Goal: Task Accomplishment & Management: Complete application form

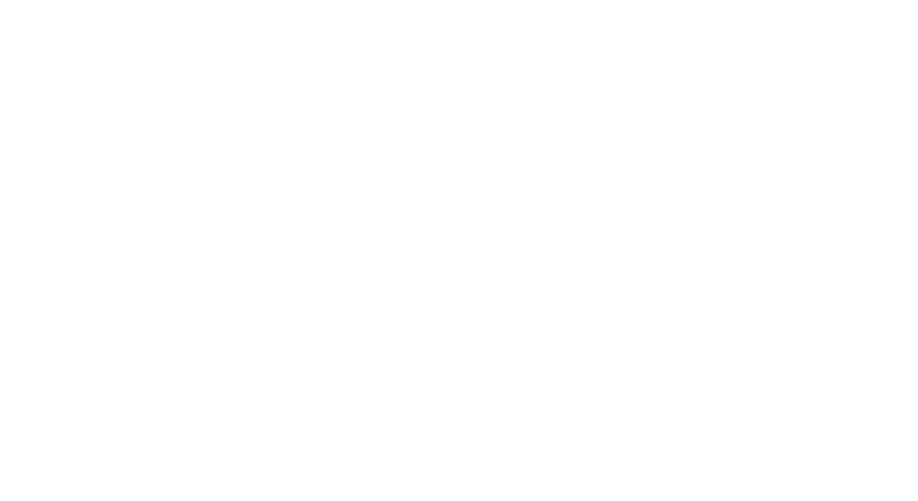
click at [395, 155] on div "Dynamic Content Wrapper" at bounding box center [459, 250] width 918 height 501
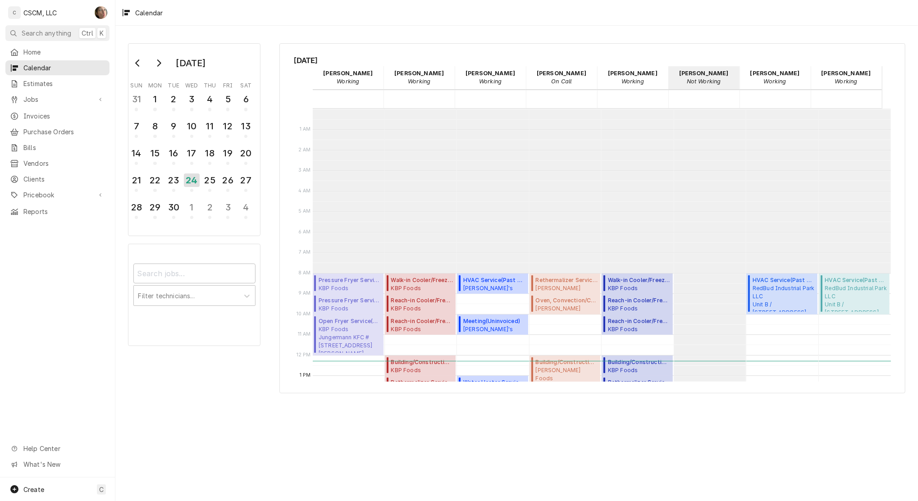
click at [32, 100] on span "Jobs" at bounding box center [57, 99] width 68 height 9
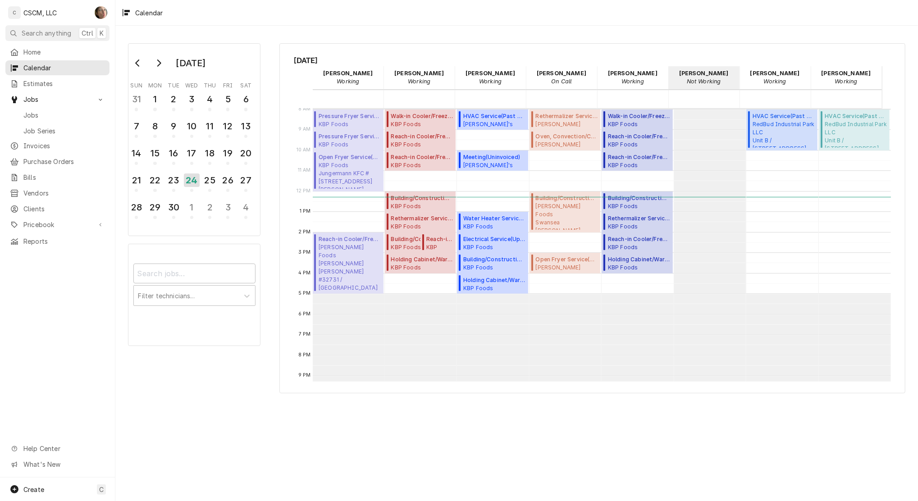
click at [42, 110] on span "Jobs" at bounding box center [64, 114] width 82 height 9
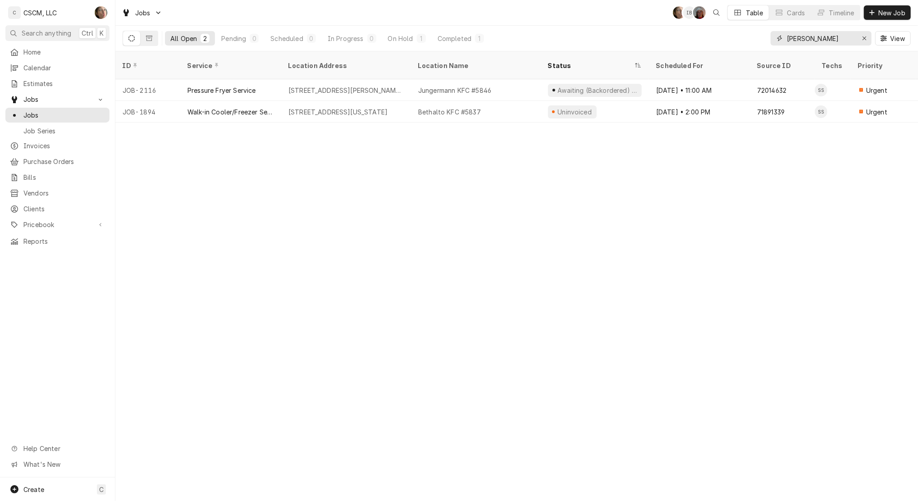
drag, startPoint x: 809, startPoint y: 40, endPoint x: 708, endPoint y: 40, distance: 101.0
click at [708, 40] on div "All Open 2 Pending 0 Scheduled 0 In Progress 0 On Hold 1 Completed 1 sam View" at bounding box center [517, 38] width 789 height 25
type input "s"
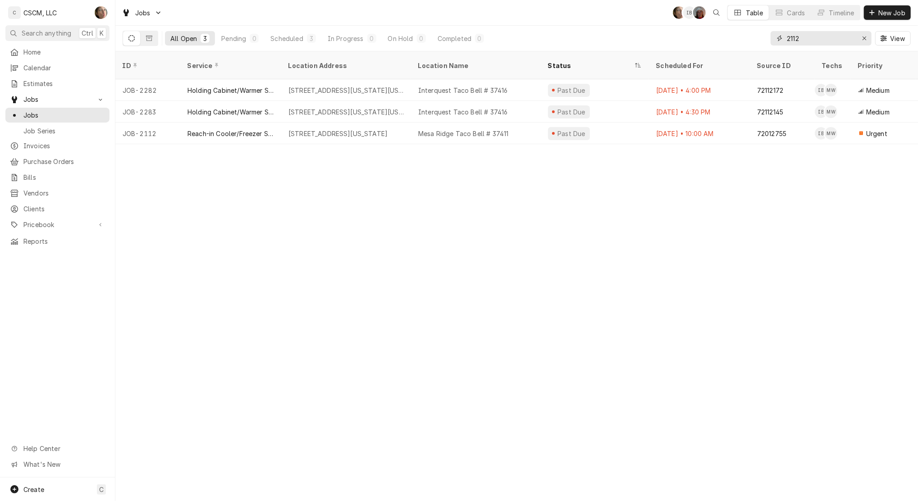
type input "2112"
click at [450, 129] on div "Mesa Ridge Taco Bell # 37411" at bounding box center [463, 133] width 90 height 9
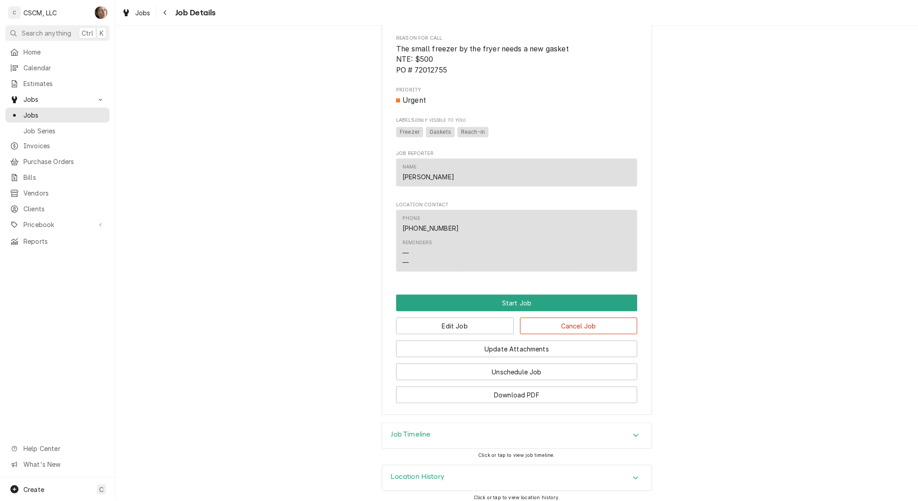
scroll to position [544, 0]
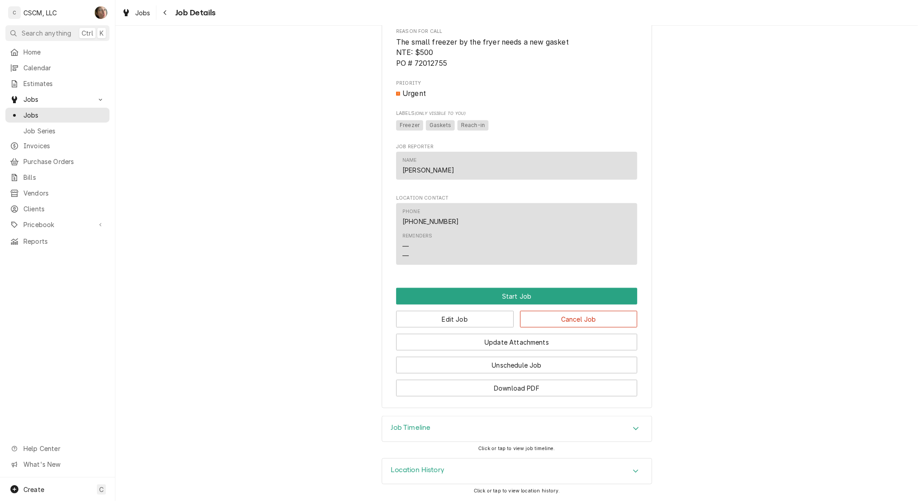
click at [407, 427] on h3 "Job Timeline" at bounding box center [411, 428] width 40 height 9
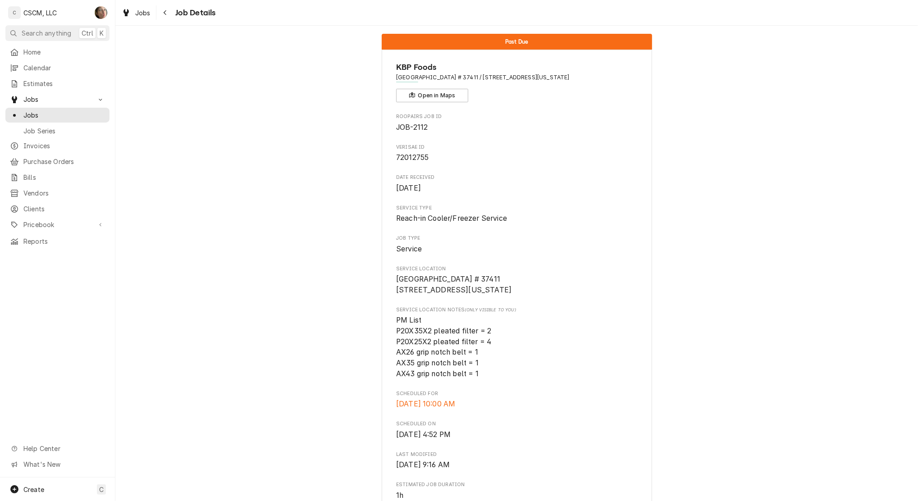
scroll to position [0, 0]
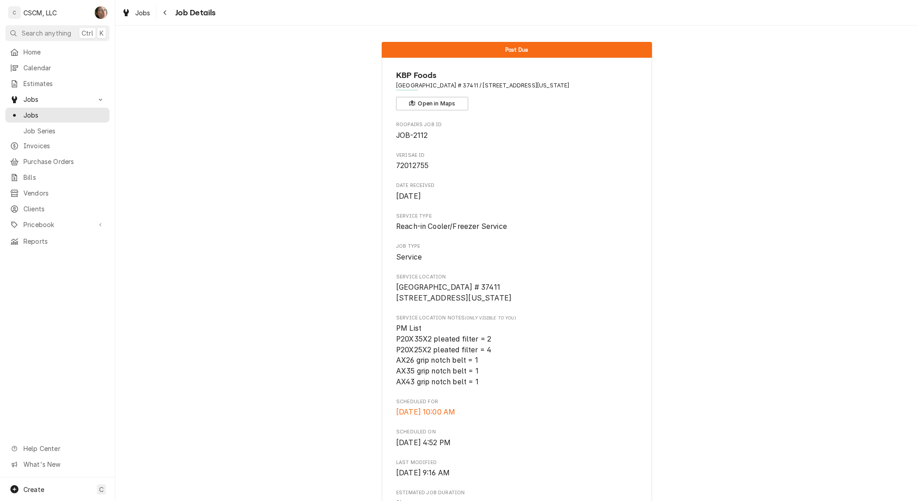
click at [165, 11] on icon "Navigate back" at bounding box center [165, 12] width 3 height 5
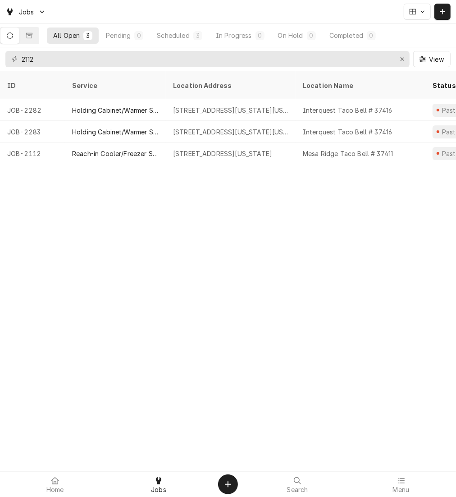
click at [214, 149] on div "6905 Mesa Ridge Pkwy, Fountain, Colorado 80817" at bounding box center [222, 153] width 99 height 9
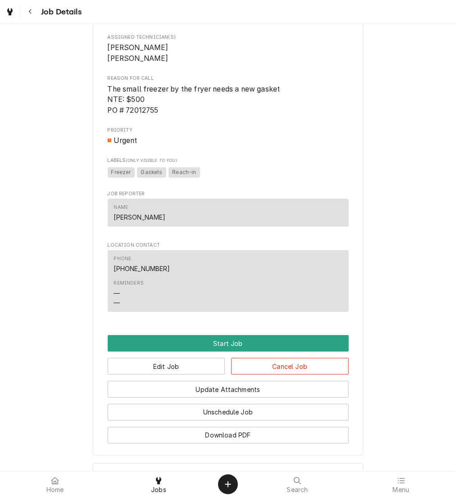
scroll to position [572, 0]
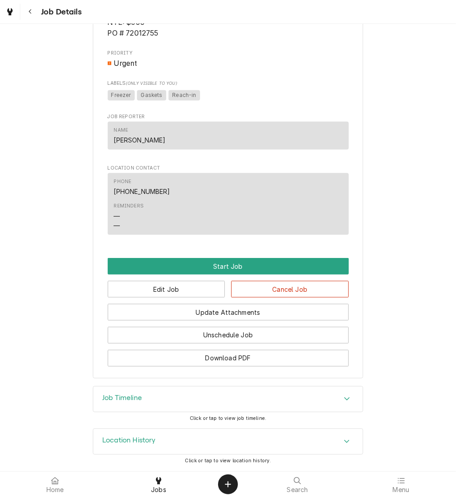
click at [133, 438] on h3 "Location History" at bounding box center [129, 440] width 54 height 9
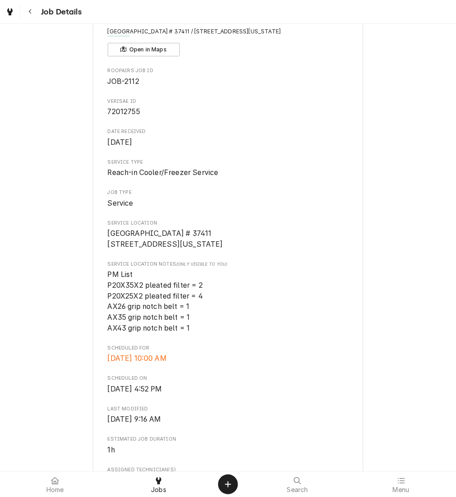
scroll to position [0, 0]
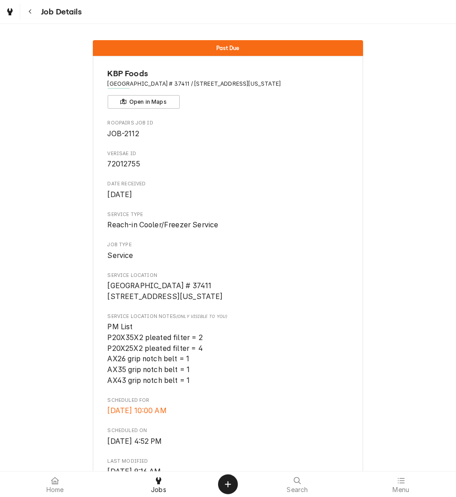
click at [27, 11] on div "Navigate back" at bounding box center [30, 11] width 9 height 9
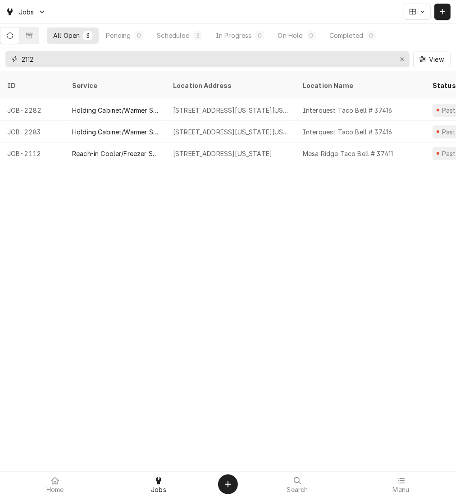
click at [402, 62] on icon "Erase input" at bounding box center [402, 59] width 5 height 6
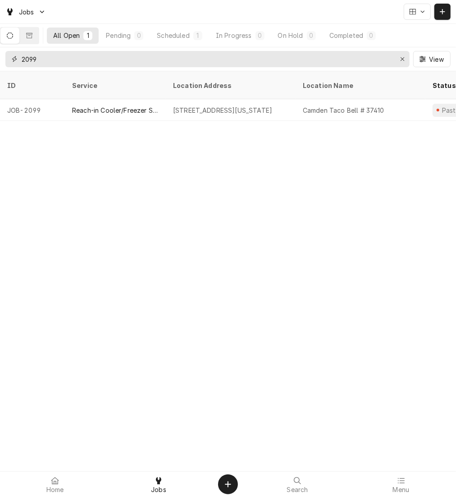
type input "2099"
click at [260, 105] on div "[STREET_ADDRESS][US_STATE]" at bounding box center [231, 110] width 130 height 22
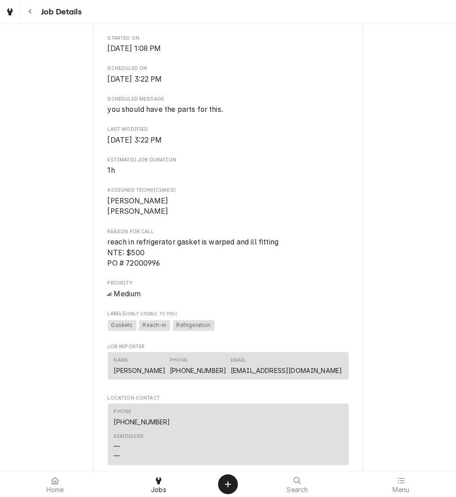
scroll to position [718, 0]
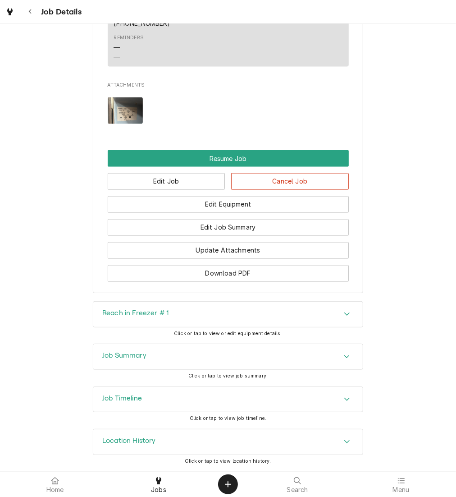
click at [149, 353] on div "Job Summary" at bounding box center [228, 356] width 270 height 25
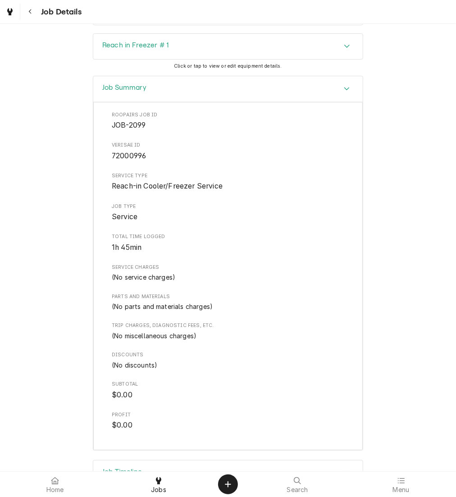
scroll to position [1060, 0]
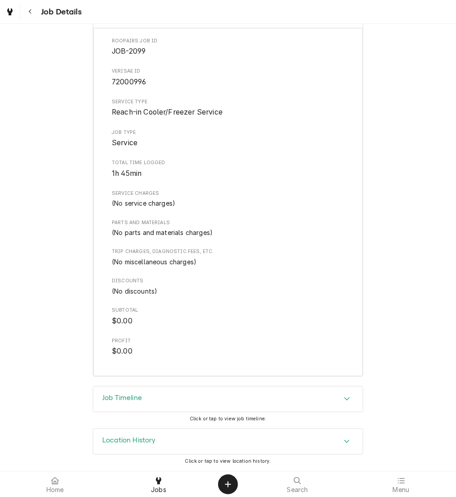
click at [138, 400] on h3 "Job Timeline" at bounding box center [122, 398] width 40 height 9
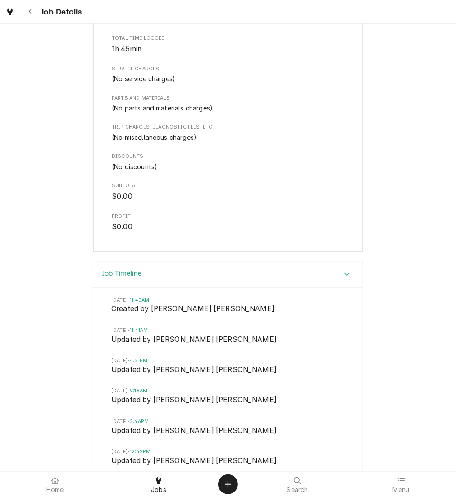
scroll to position [1176, 0]
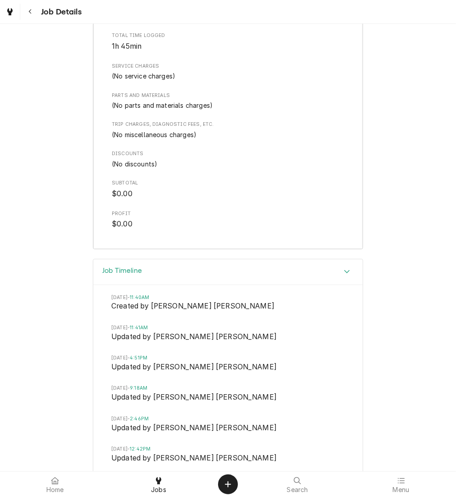
click at [31, 14] on icon "Navigate back" at bounding box center [30, 12] width 4 height 6
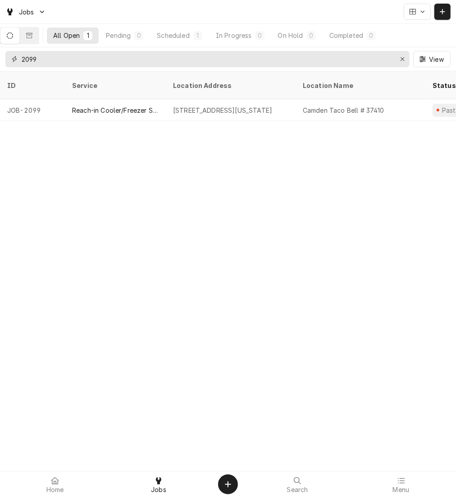
click at [402, 60] on icon "Erase input" at bounding box center [403, 59] width 4 height 4
type input "mesa"
click at [147, 127] on div "Reach-in Cooler/Freezer Service" at bounding box center [115, 131] width 87 height 9
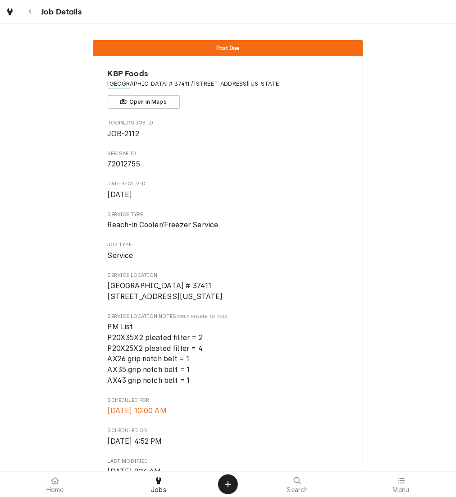
click at [32, 13] on icon "Navigate back" at bounding box center [30, 12] width 4 height 6
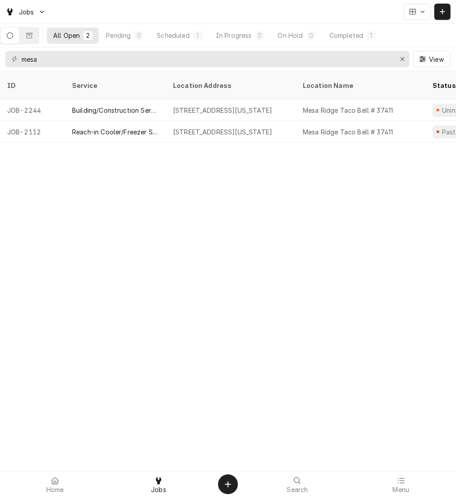
click at [445, 14] on div "Dynamic Content Wrapper" at bounding box center [442, 11] width 9 height 9
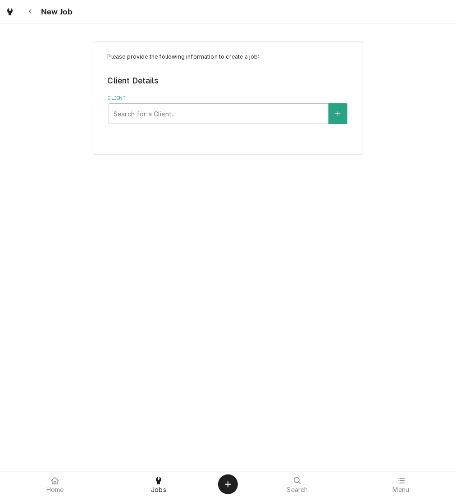
click at [261, 113] on div "Client" at bounding box center [219, 114] width 210 height 16
type input "kbp"
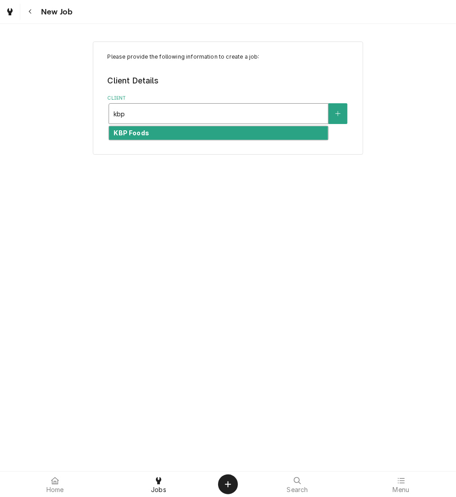
click at [252, 134] on div "KBP Foods" at bounding box center [218, 133] width 219 height 14
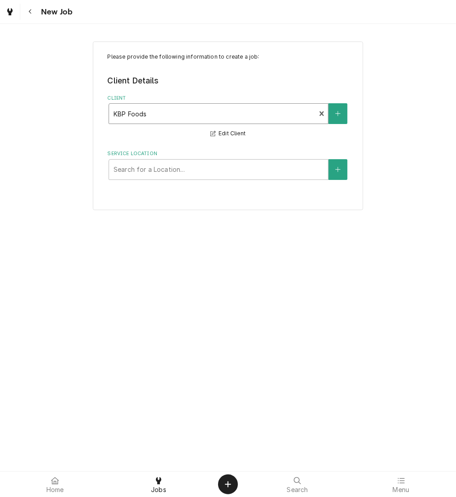
click at [160, 163] on div "Service Location" at bounding box center [219, 169] width 210 height 16
type input "chey"
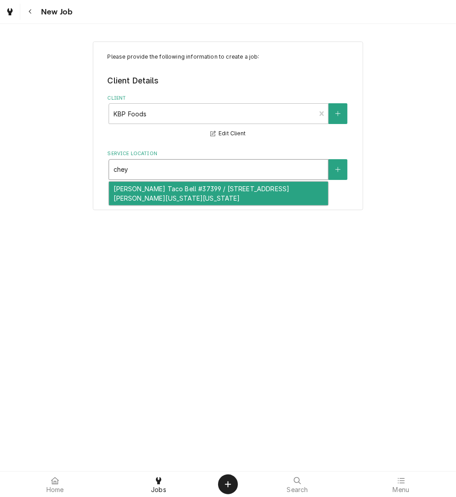
click at [164, 196] on div "Cheyenne Meadows Taco Bell #37399 / 745 Cheyenne Meadows Rd, Colorado Springs, …" at bounding box center [218, 193] width 219 height 23
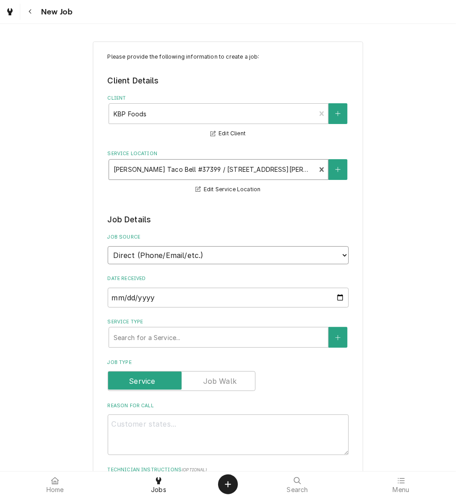
click at [153, 256] on select "Direct (Phone/Email/etc.) Other" at bounding box center [228, 255] width 241 height 18
select select "100"
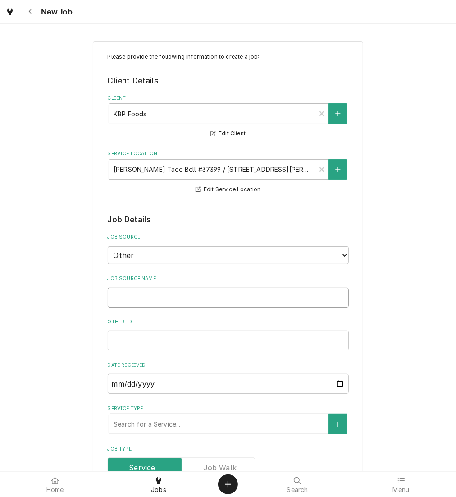
click at [147, 298] on input "Job Source Name" at bounding box center [228, 298] width 241 height 20
type textarea "x"
type input "v"
type textarea "x"
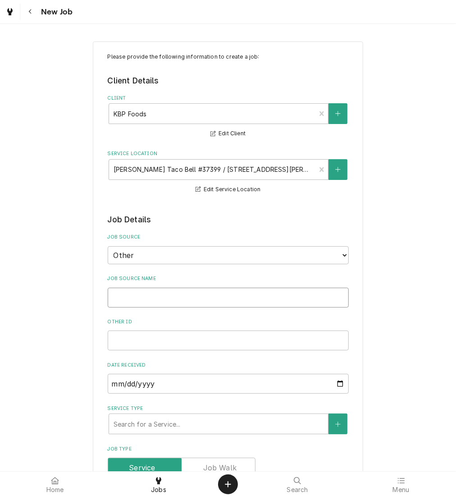
type input "V"
type textarea "x"
type input "Ver"
type textarea "x"
type input "Veri"
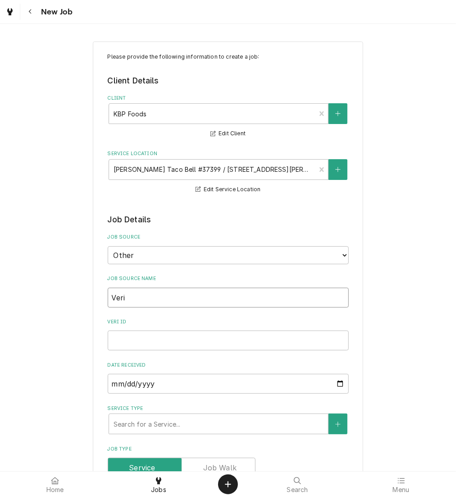
type textarea "x"
type input "Veris"
type textarea "x"
type input "Verisa"
type textarea "x"
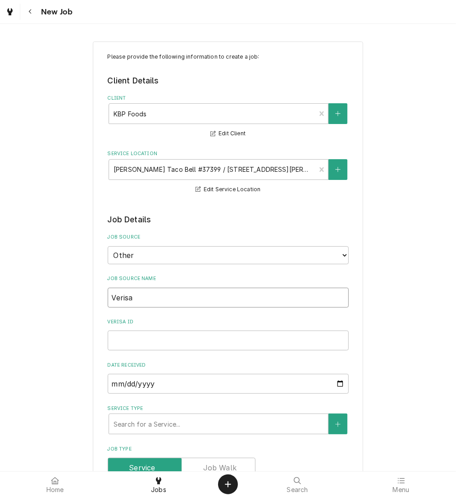
type input "Verisae"
type textarea "x"
type input "Verisae"
click at [137, 335] on input "Verisae ID" at bounding box center [228, 340] width 241 height 20
paste input "72127450"
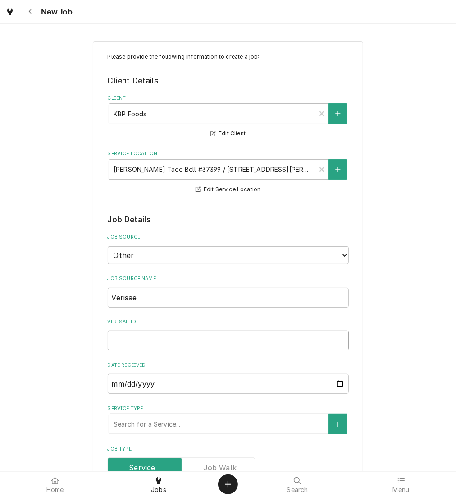
type textarea "x"
type input "72127450"
type textarea "x"
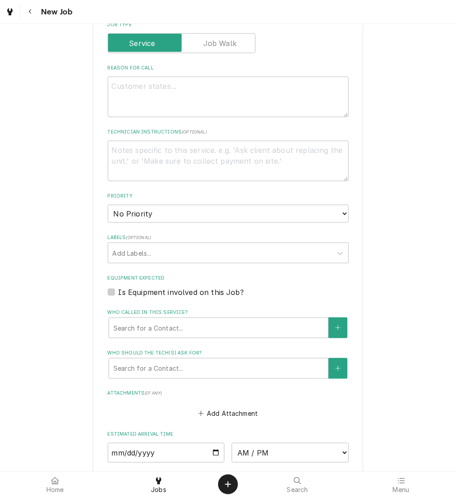
scroll to position [430, 0]
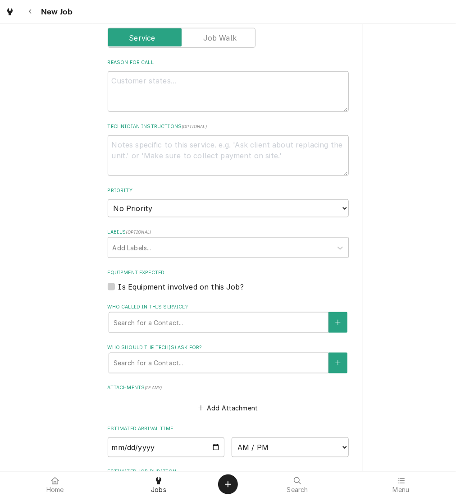
type input "72127450"
click at [132, 91] on textarea "Reason For Call" at bounding box center [228, 91] width 241 height 41
type textarea "x"
type textarea "p"
type textarea "x"
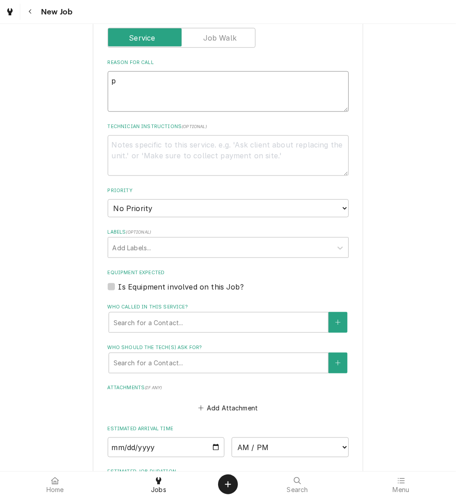
type textarea "po"
type textarea "x"
type textarea "p"
type textarea "x"
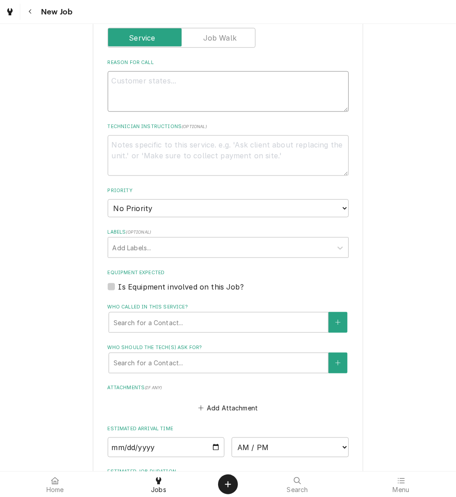
type textarea "P"
type textarea "x"
type textarea "PO"
type textarea "x"
type textarea "PO"
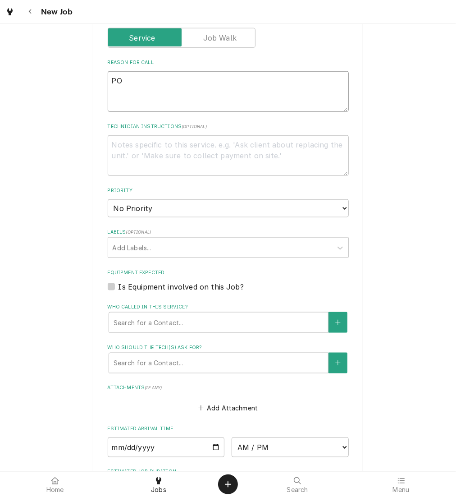
type textarea "x"
type textarea "PO #"
type textarea "x"
type textarea "PO #"
paste textarea "72127450"
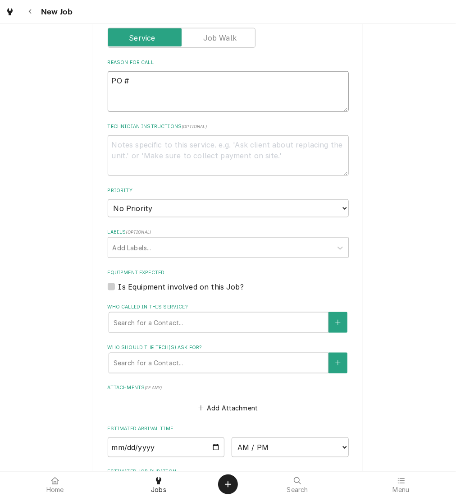
type textarea "x"
type textarea "PO # 72127450"
type textarea "x"
type textarea "NPO # 72127450"
type textarea "x"
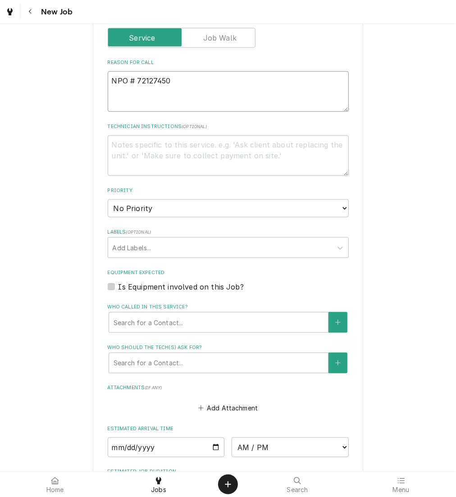
type textarea "NTPO # 72127450"
type textarea "x"
type textarea "NTEPO # 72127450"
type textarea "x"
type textarea "NTE:PO # 72127450"
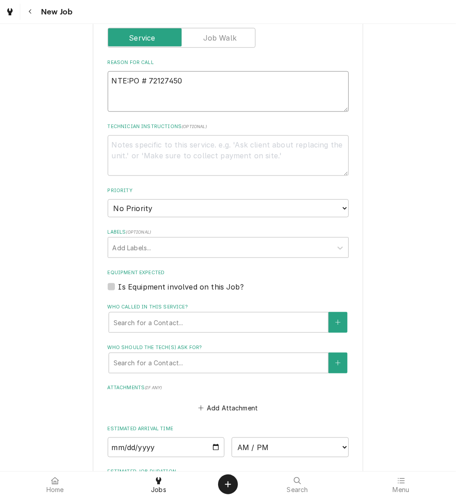
type textarea "x"
type textarea "NTE: PO # 72127450"
type textarea "x"
type textarea "NTE: $PO # 72127450"
type textarea "x"
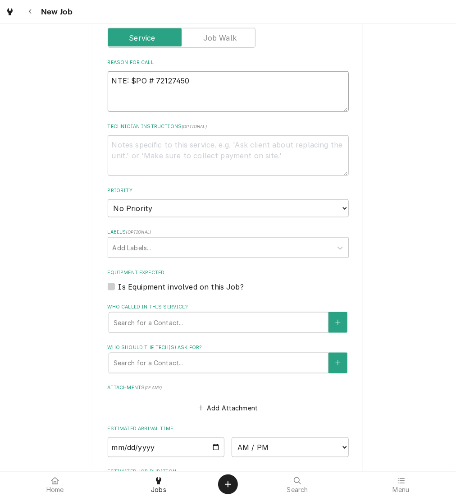
type textarea "NTE: $5PO # 72127450"
type textarea "x"
type textarea "NTE: $50PO # 72127450"
type textarea "x"
type textarea "NTE: $500PO # 72127450"
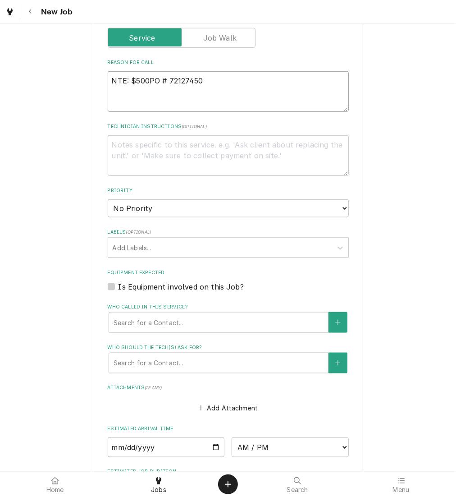
type textarea "x"
type textarea "NTE: $500 PO # 72127450"
type textarea "x"
type textarea "NTE: $500 PO # 72127450"
click at [108, 76] on textarea "NTE: $500 PO # 72127450" at bounding box center [228, 91] width 241 height 41
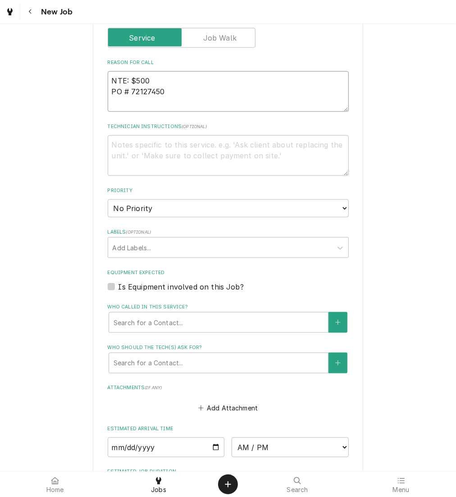
paste textarea "Remove patio furniture - cut off as close to concrete as possible thanks Joe"
type textarea "x"
type textarea "Remove patio furniture - cut off as close to concrete as possible thanks JoeNTE…"
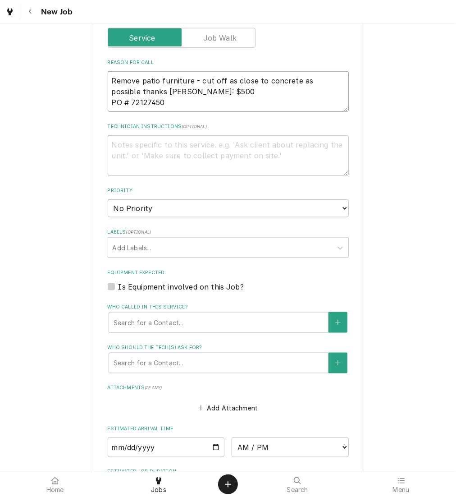
type textarea "x"
type textarea "Remove patio furniture - cut off as close to concrete as possible thanks Joe NT…"
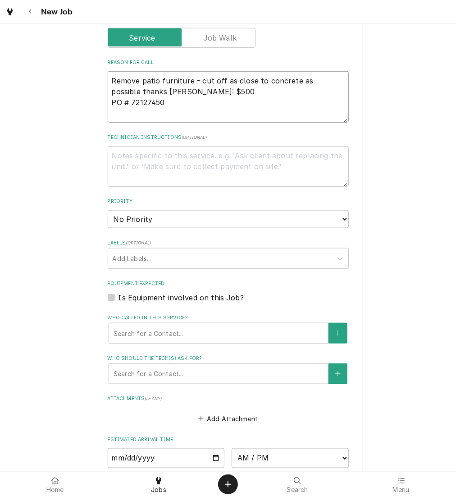
type textarea "x"
type textarea "Remove patio furniture - cut off as close to concrete as possible thanks Joe NT…"
click at [142, 221] on select "No Priority Urgent High Medium Low" at bounding box center [228, 219] width 241 height 18
select select "3"
click at [108, 210] on select "No Priority Urgent High Medium Low" at bounding box center [228, 219] width 241 height 18
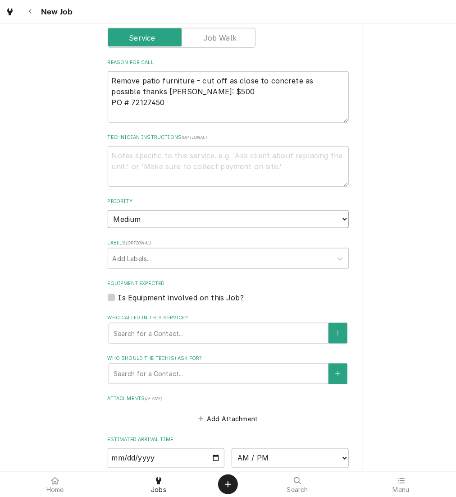
type textarea "x"
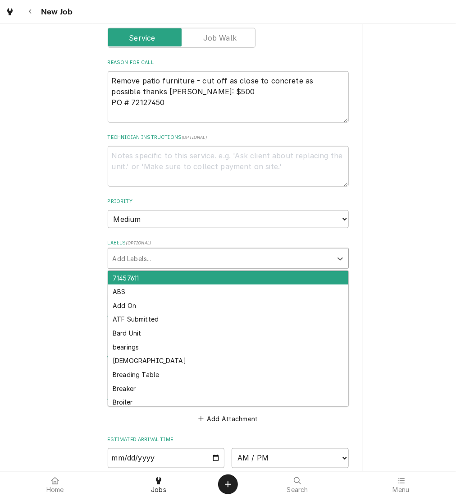
click at [153, 256] on div "Labels" at bounding box center [220, 258] width 215 height 16
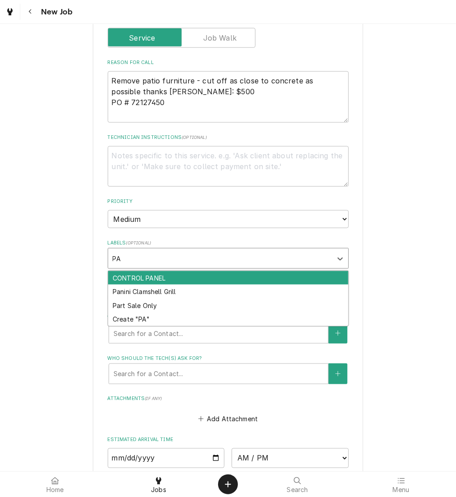
type input "P"
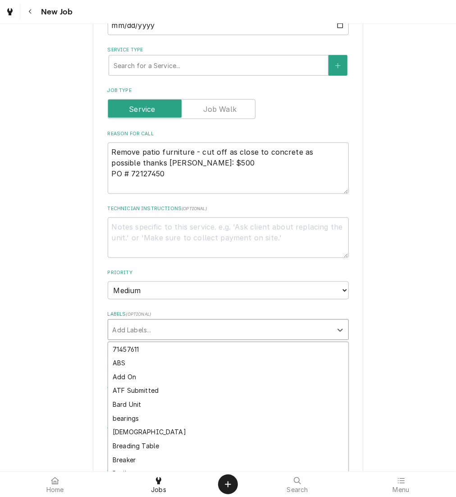
scroll to position [352, 0]
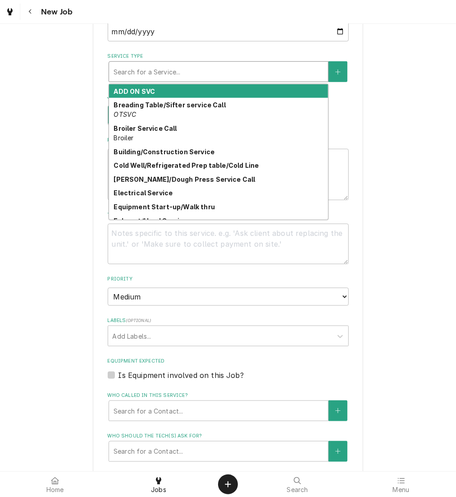
click at [154, 70] on div "Service Type" at bounding box center [219, 72] width 210 height 16
type textarea "x"
type input "B"
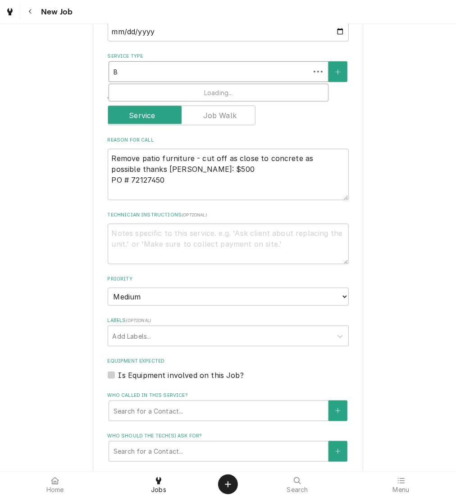
type textarea "x"
type input "BU"
type textarea "x"
type input "BUI"
type textarea "x"
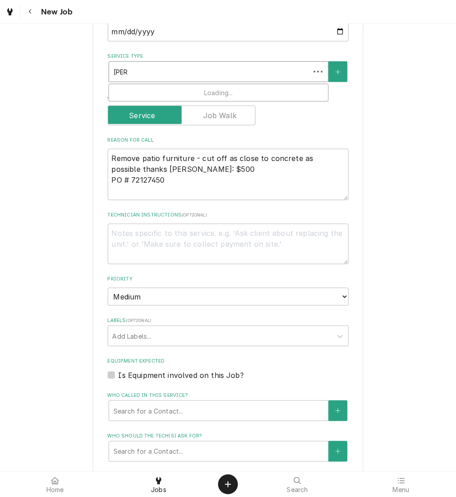
type input "BUIL"
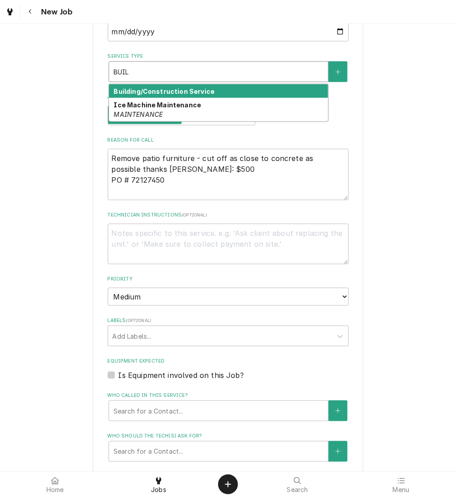
click at [154, 89] on strong "Building/Construction Service" at bounding box center [164, 91] width 101 height 8
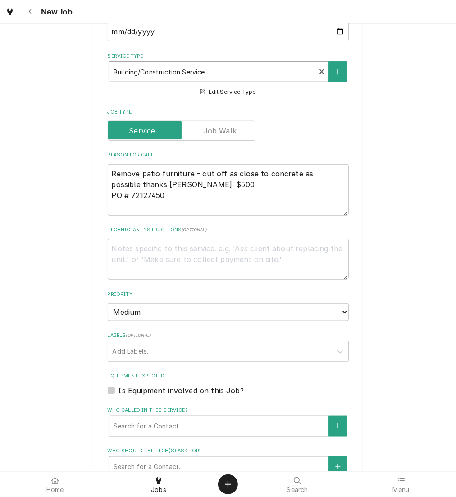
type textarea "x"
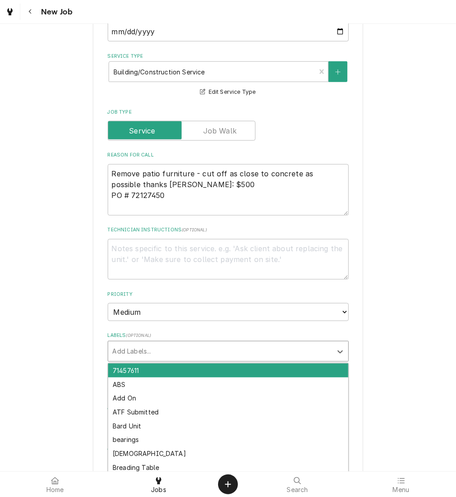
click at [138, 351] on div "Labels" at bounding box center [220, 351] width 215 height 16
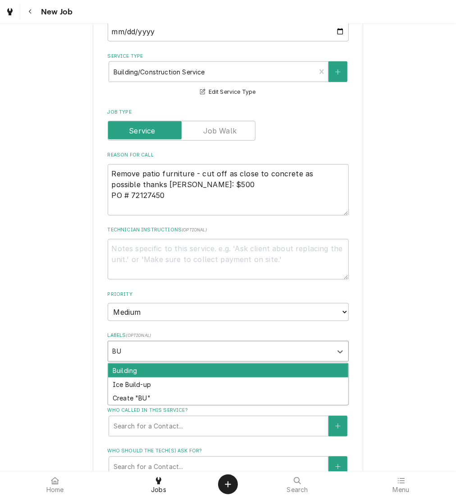
type input "BUI"
click at [133, 368] on div "Building" at bounding box center [228, 370] width 240 height 14
type textarea "x"
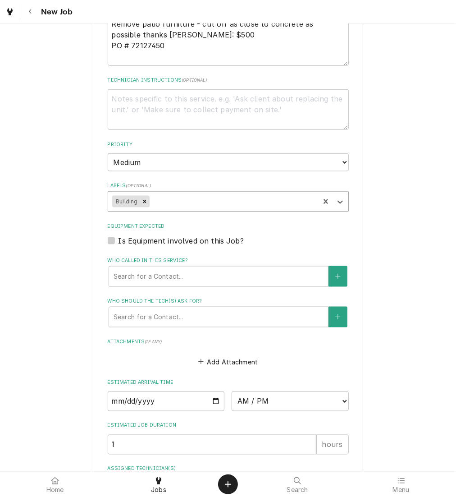
scroll to position [508, 0]
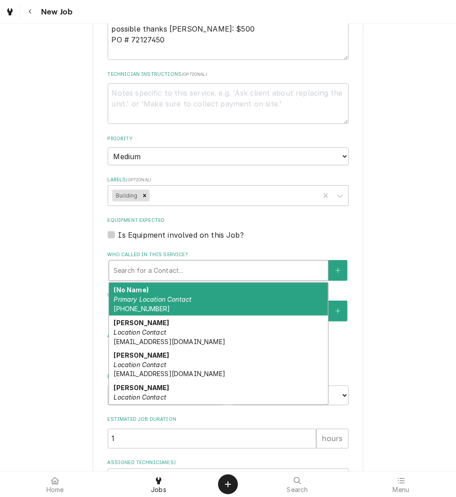
click at [142, 266] on div "Who called in this service?" at bounding box center [219, 270] width 210 height 16
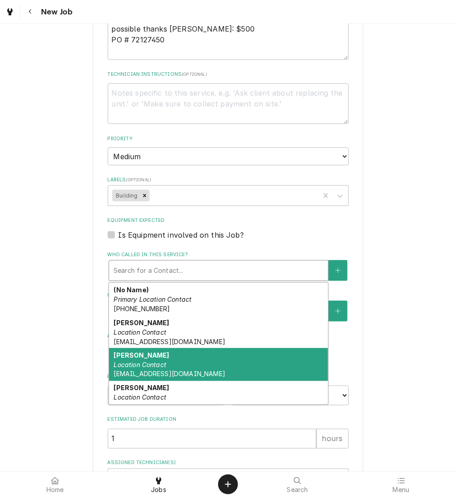
click at [140, 367] on div "Joe Schmidt Location Contact jschmidt@kbpfoods.com" at bounding box center [218, 364] width 219 height 33
type textarea "x"
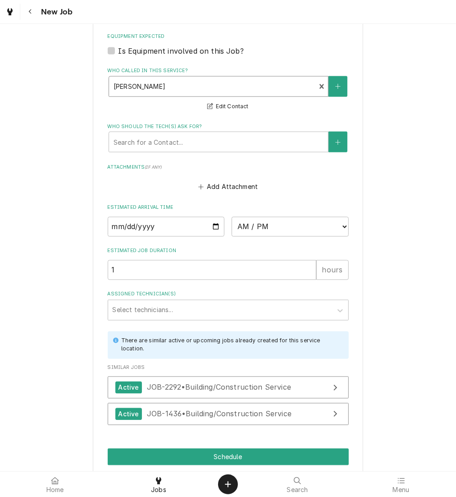
scroll to position [693, 0]
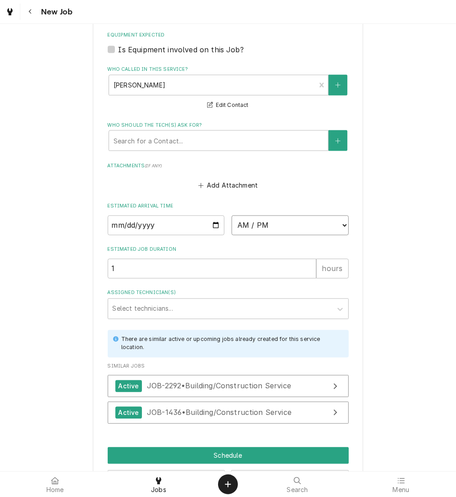
click at [264, 229] on select "AM / PM 6:00 AM 6:15 AM 6:30 AM 6:45 AM 7:00 AM 7:15 AM 7:30 AM 7:45 AM 8:00 AM…" at bounding box center [290, 226] width 117 height 20
select select "13:00:00"
click at [232, 216] on select "AM / PM 6:00 AM 6:15 AM 6:30 AM 6:45 AM 7:00 AM 7:15 AM 7:30 AM 7:45 AM 8:00 AM…" at bounding box center [290, 226] width 117 height 20
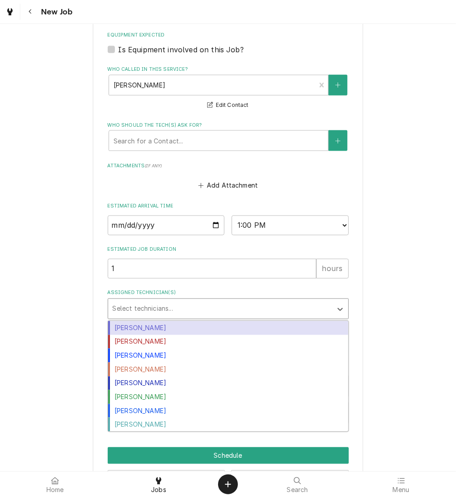
click at [155, 310] on div "Assigned Technician(s)" at bounding box center [220, 309] width 215 height 16
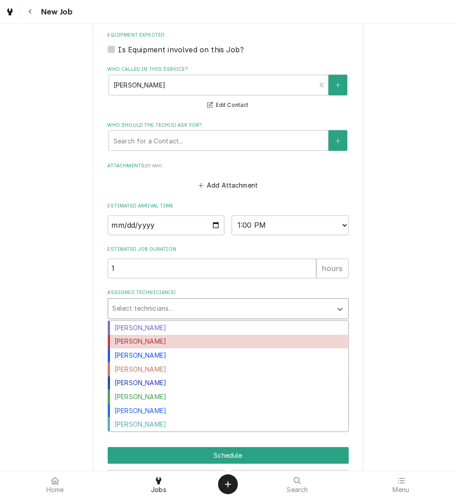
click at [141, 337] on div "Izaia Bain" at bounding box center [228, 342] width 240 height 14
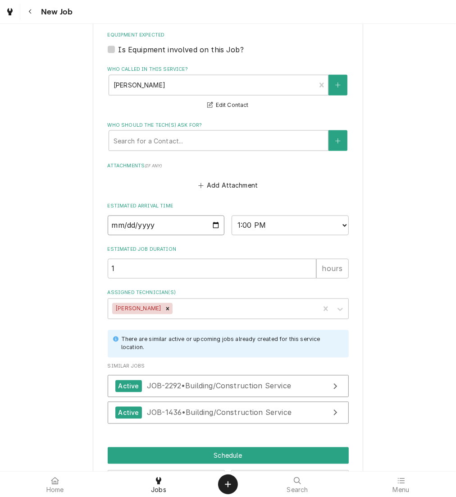
click at [212, 222] on input "Date" at bounding box center [166, 226] width 117 height 20
type textarea "x"
type input "2025-09-24"
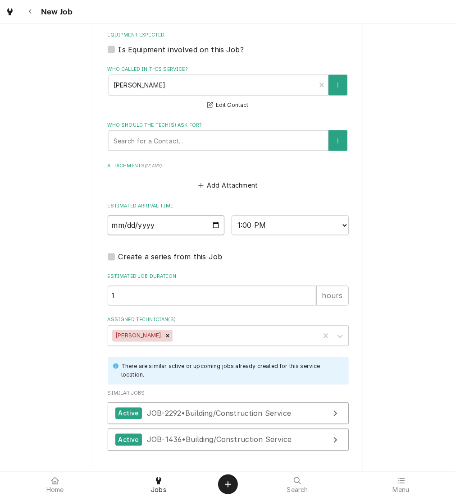
scroll to position [754, 0]
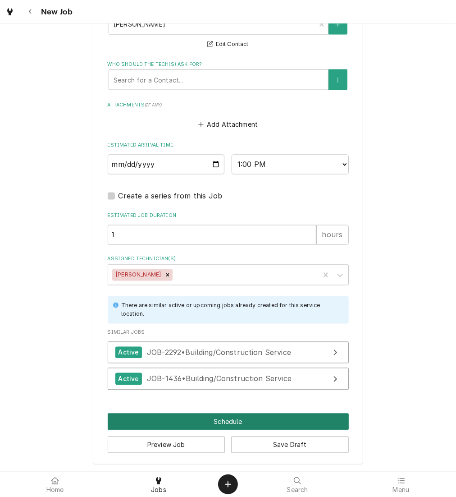
click at [217, 422] on button "Schedule" at bounding box center [228, 421] width 241 height 17
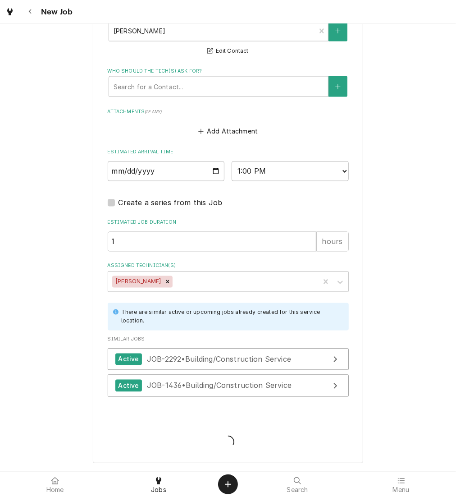
scroll to position [746, 0]
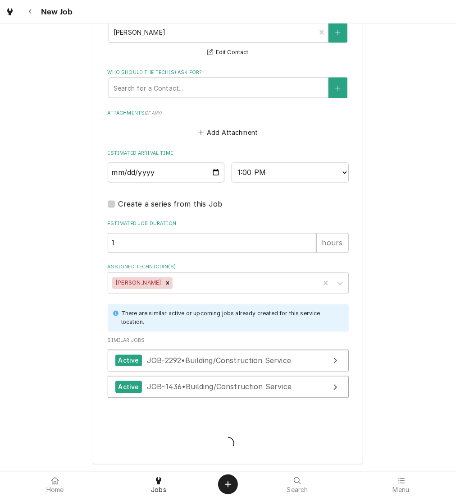
type textarea "x"
